Goal: Navigation & Orientation: Understand site structure

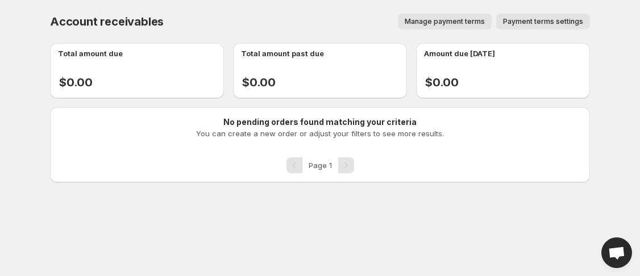
click at [239, 14] on div "Manage payment terms Payment terms settings" at bounding box center [383, 22] width 412 height 16
click at [239, 13] on div "Account receivables. This page is ready Account receivables Manage payment term…" at bounding box center [320, 21] width 540 height 43
drag, startPoint x: 20, startPoint y: 27, endPoint x: 28, endPoint y: 23, distance: 9.4
click at [28, 23] on body "Home Discounts B2B Registration Forms Net Terms Account Receivables Manual orde…" at bounding box center [320, 138] width 640 height 276
click at [212, 3] on div "Account receivables. This page is ready Account receivables Manage payment term…" at bounding box center [320, 21] width 540 height 43
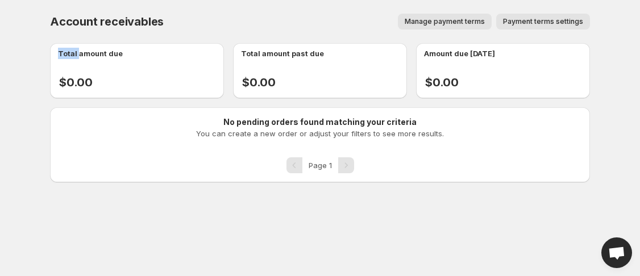
click at [212, 3] on div "Account receivables. This page is ready Account receivables Manage payment term…" at bounding box center [320, 21] width 540 height 43
click at [198, 15] on div "Manage payment terms Payment terms settings" at bounding box center [383, 22] width 412 height 16
click at [189, 0] on html "Home Discounts B2B Registration Forms Net Terms Account Receivables Manual orde…" at bounding box center [320, 138] width 640 height 276
click at [160, 27] on span "Account receivables" at bounding box center [107, 22] width 114 height 14
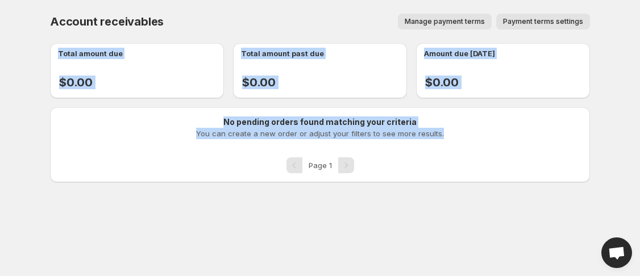
click at [167, 197] on body "Home Discounts B2B Registration Forms Net Terms Account Receivables Manual orde…" at bounding box center [320, 138] width 640 height 276
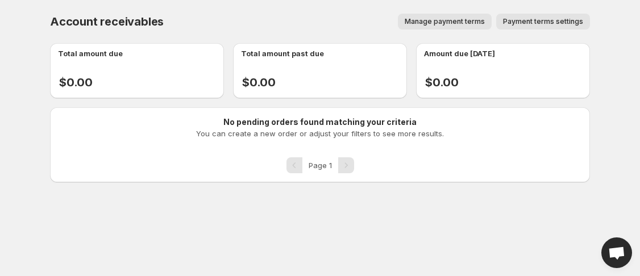
click at [103, 245] on body "Home Discounts B2B Registration Forms Net Terms Account Receivables Manual orde…" at bounding box center [320, 138] width 640 height 276
click at [11, 31] on body "Home Discounts B2B Registration Forms Net Terms Account Receivables Manual orde…" at bounding box center [320, 138] width 640 height 276
